Goal: Check status

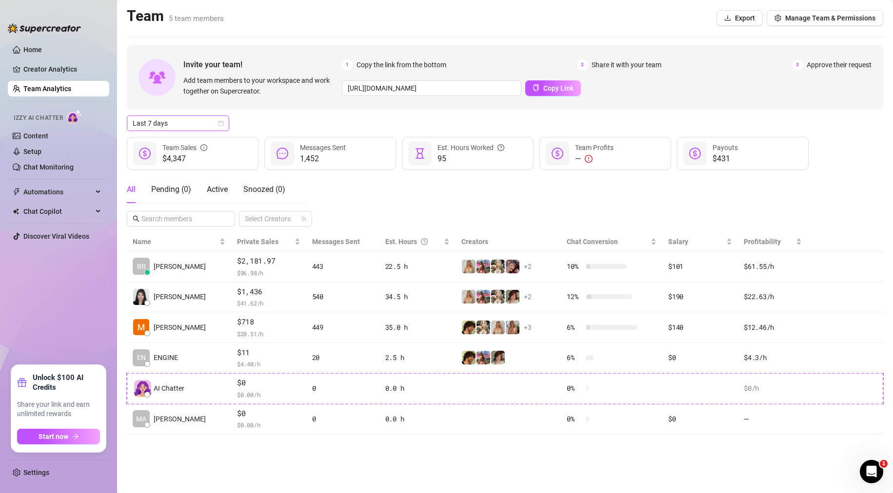
click at [201, 122] on span "Last 7 days" at bounding box center [178, 123] width 91 height 15
click at [177, 173] on div "Last 30 days" at bounding box center [178, 174] width 87 height 11
